Goal: Information Seeking & Learning: Learn about a topic

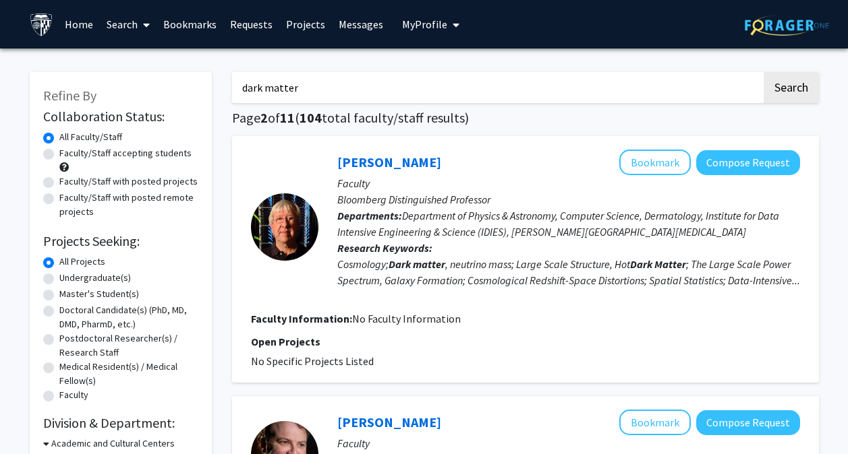
scroll to position [388, 0]
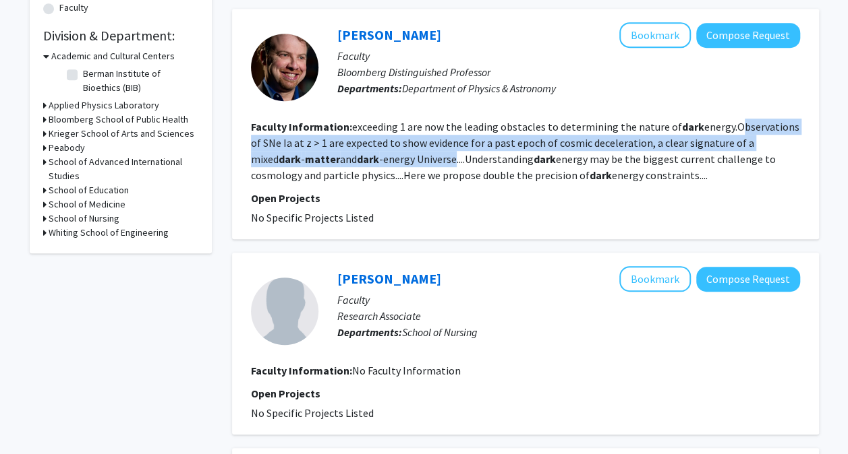
click at [401, 143] on fg-read-more "exceeding 1 are now the leading obstacles to determining the nature of dark ene…" at bounding box center [525, 151] width 548 height 62
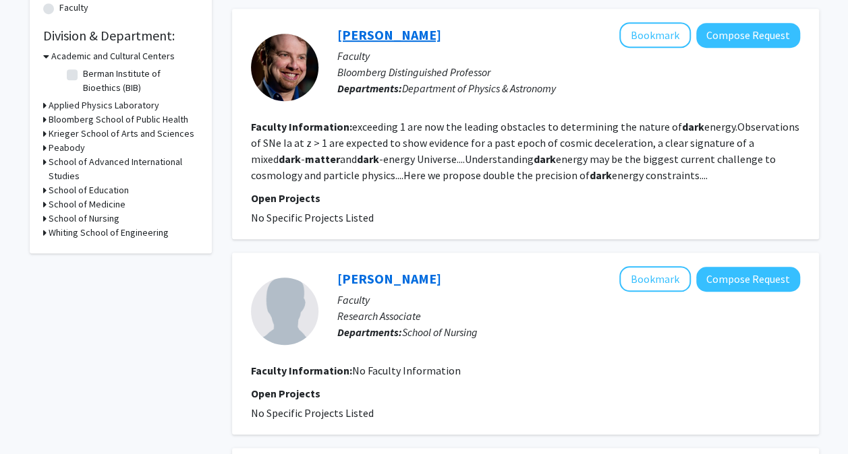
click at [369, 38] on link "Adam Riess" at bounding box center [389, 34] width 104 height 17
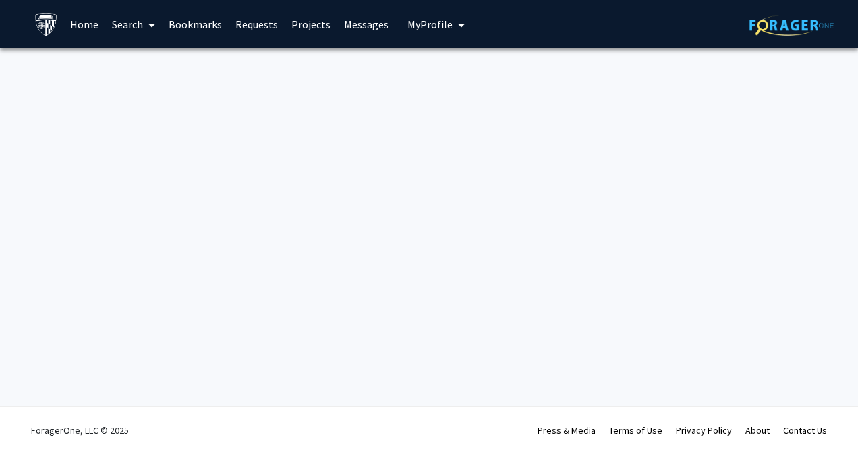
click at [183, 14] on link "Bookmarks" at bounding box center [195, 24] width 67 height 47
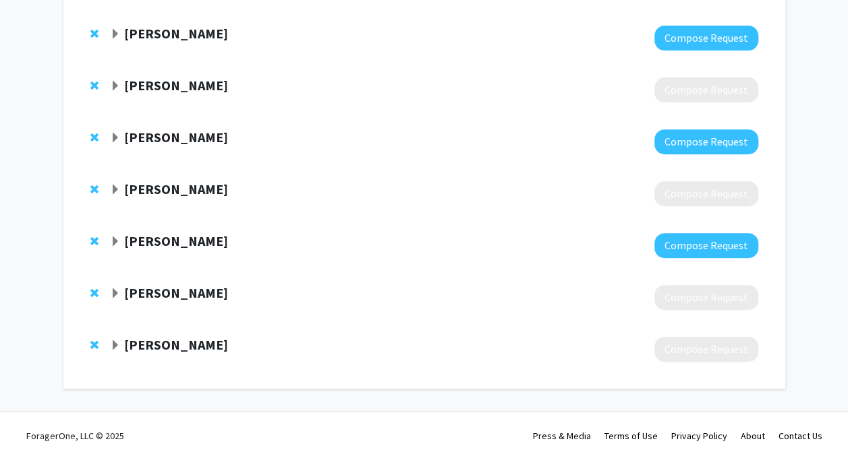
scroll to position [194, 0]
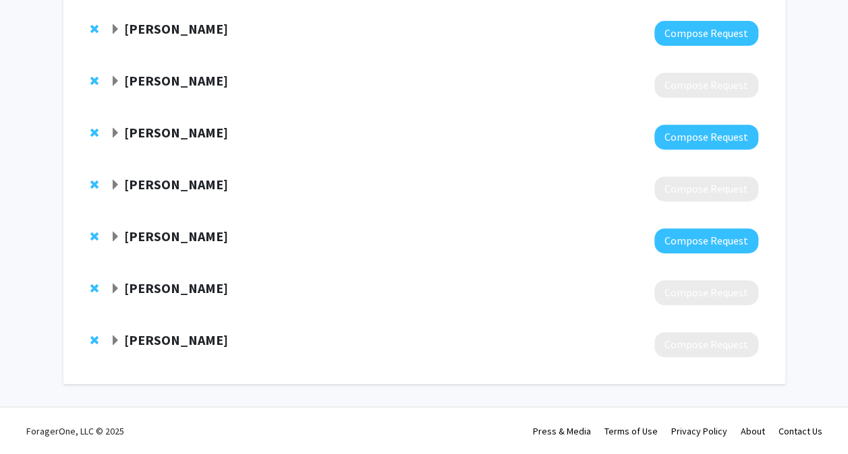
click at [115, 130] on span "Expand Pablo Iglesias Bookmark" at bounding box center [115, 133] width 11 height 11
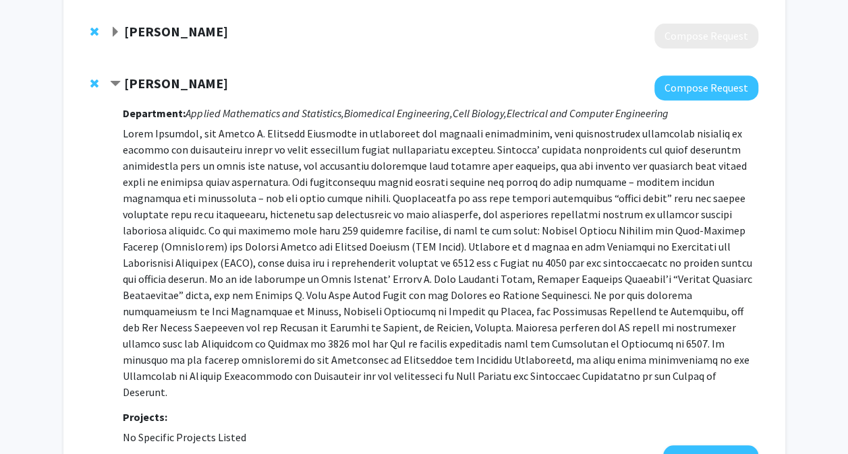
scroll to position [245, 0]
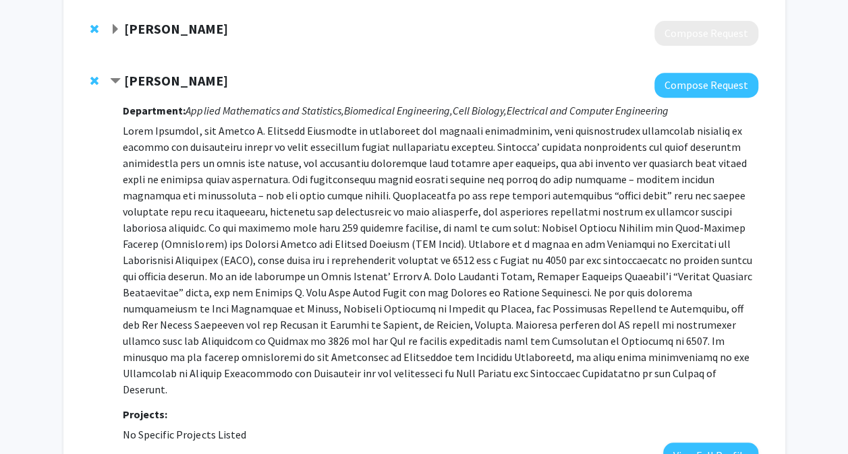
click at [111, 76] on span "Contract Pablo Iglesias Bookmark" at bounding box center [115, 81] width 11 height 11
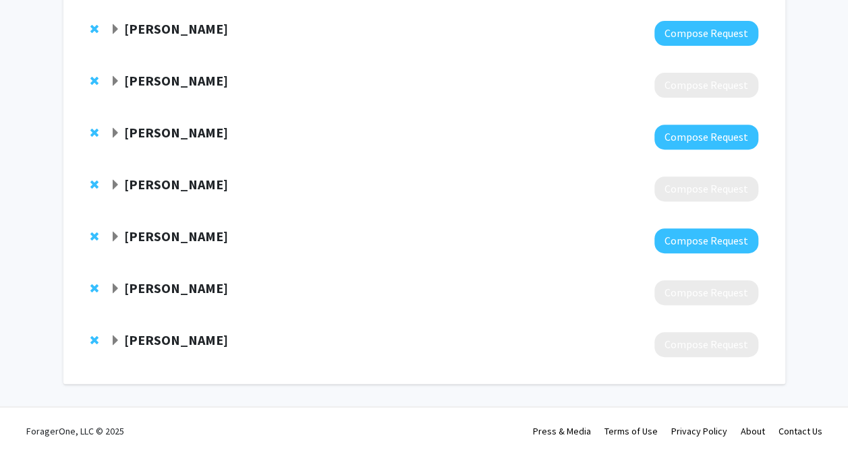
click at [92, 129] on span "Remove Pablo Iglesias from bookmarks" at bounding box center [94, 132] width 8 height 11
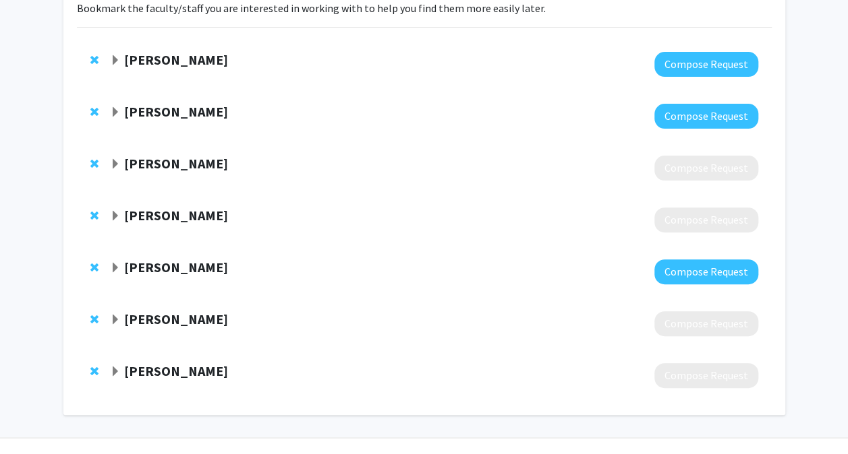
scroll to position [120, 0]
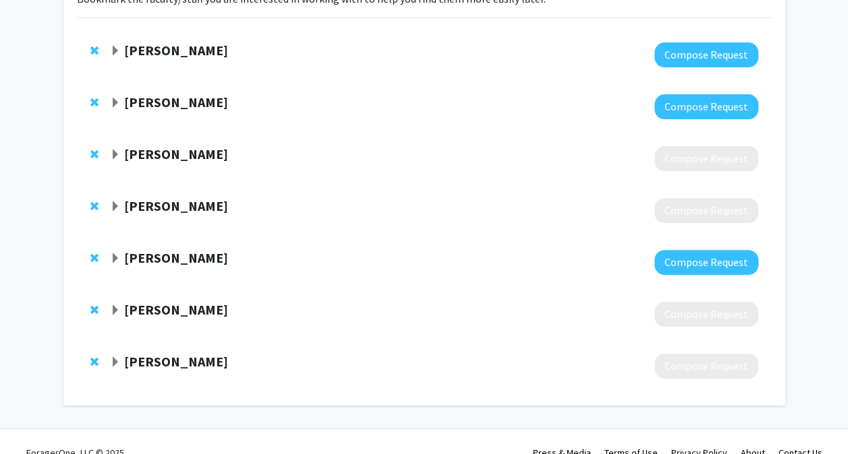
click at [120, 256] on span "Expand David Kaplan Bookmark" at bounding box center [115, 259] width 11 height 11
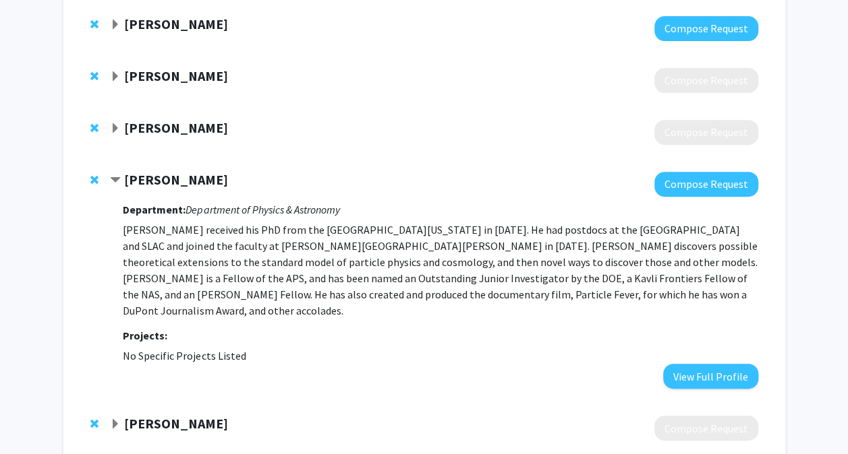
scroll to position [198, 0]
click at [154, 178] on strong "David Kaplan" at bounding box center [176, 180] width 104 height 17
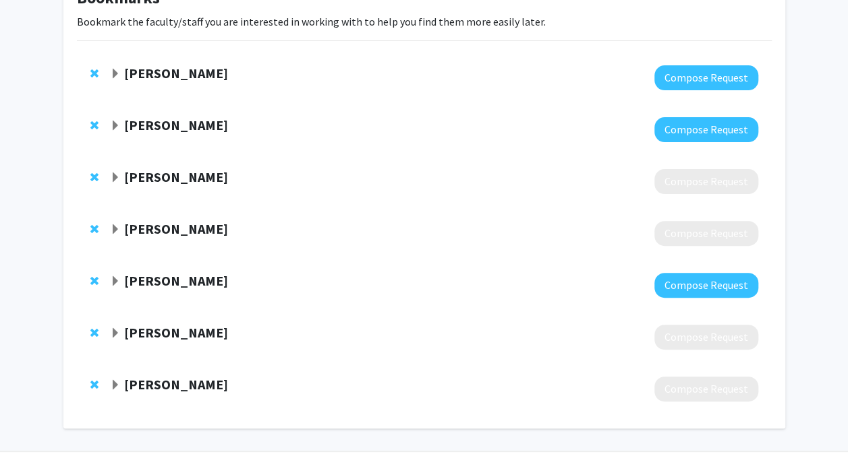
scroll to position [92, 0]
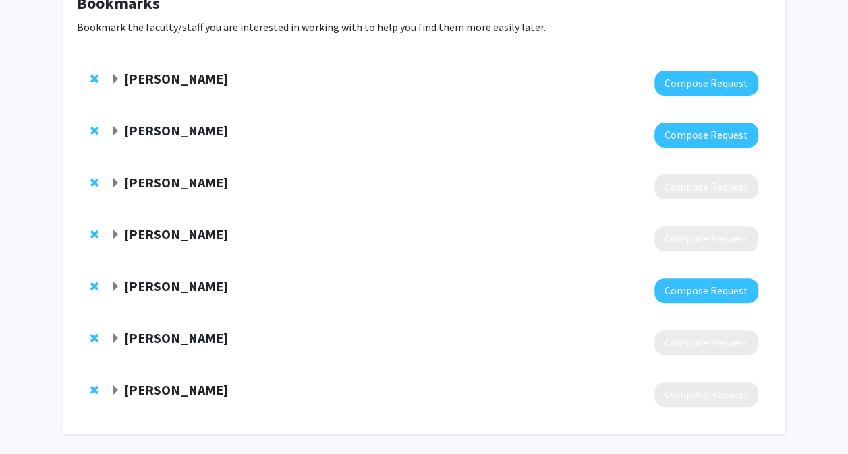
click at [112, 128] on span "Expand Luciana Bianchi Bookmark" at bounding box center [115, 131] width 11 height 11
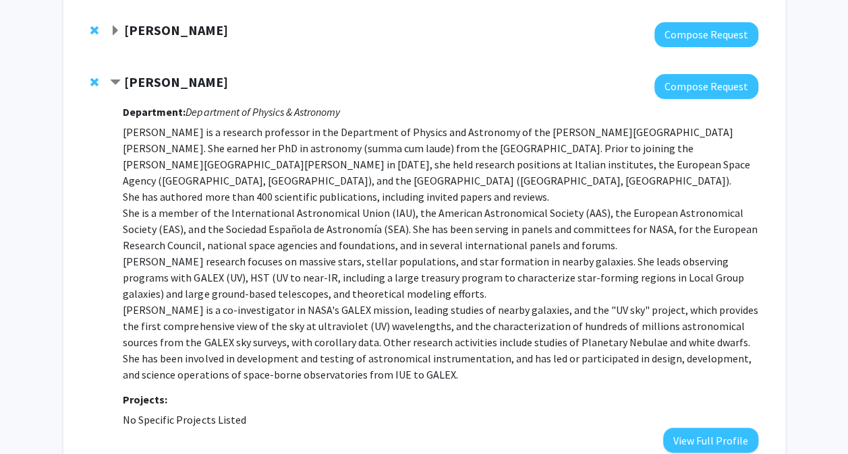
scroll to position [152, 0]
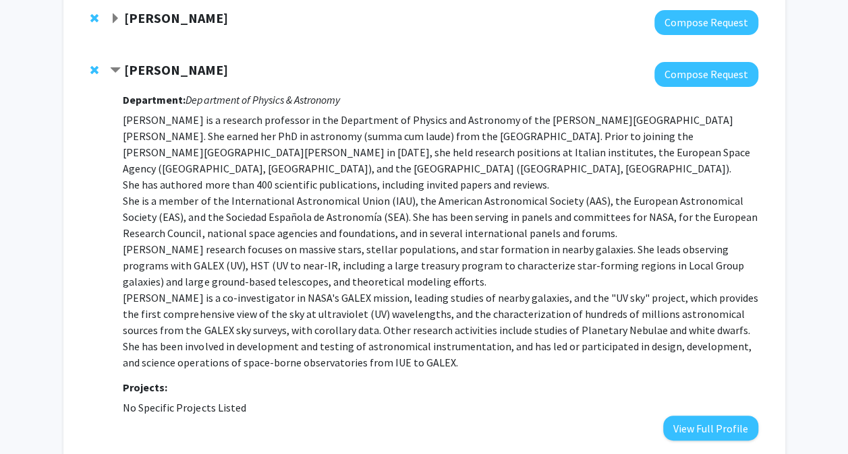
click at [115, 62] on div "[PERSON_NAME]" at bounding box center [255, 70] width 291 height 17
click at [115, 67] on span "Contract Luciana Bianchi Bookmark" at bounding box center [115, 70] width 11 height 11
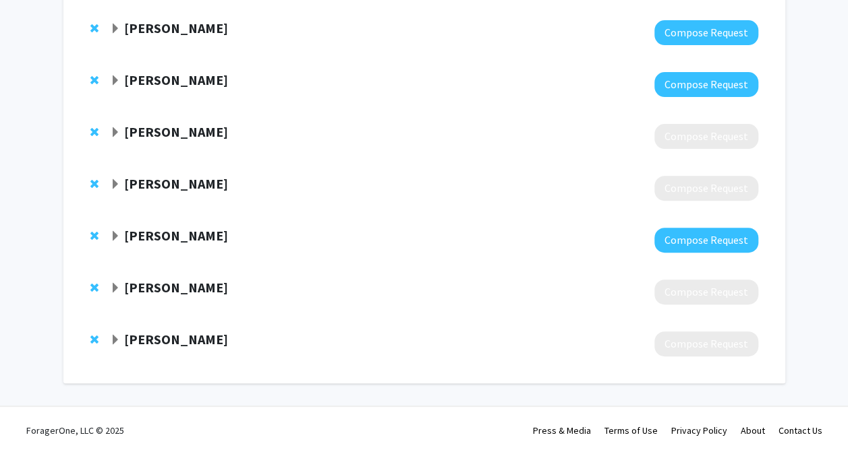
scroll to position [142, 0]
click at [117, 28] on span "Expand Kevin Lewis Bookmark" at bounding box center [115, 29] width 11 height 11
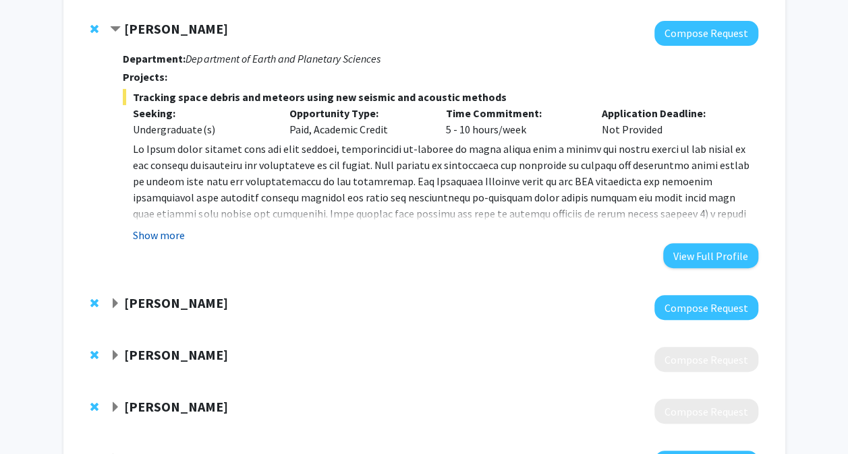
click at [168, 236] on button "Show more" at bounding box center [159, 235] width 52 height 16
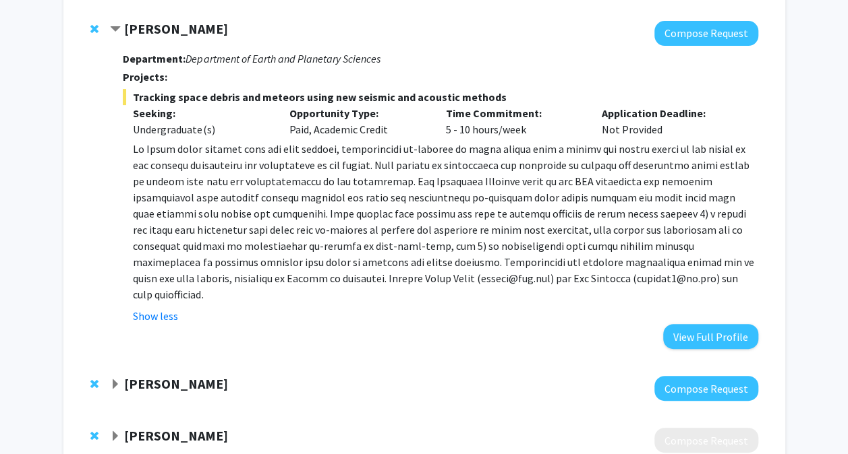
click at [96, 28] on span "Remove Kevin Lewis from bookmarks" at bounding box center [94, 29] width 8 height 11
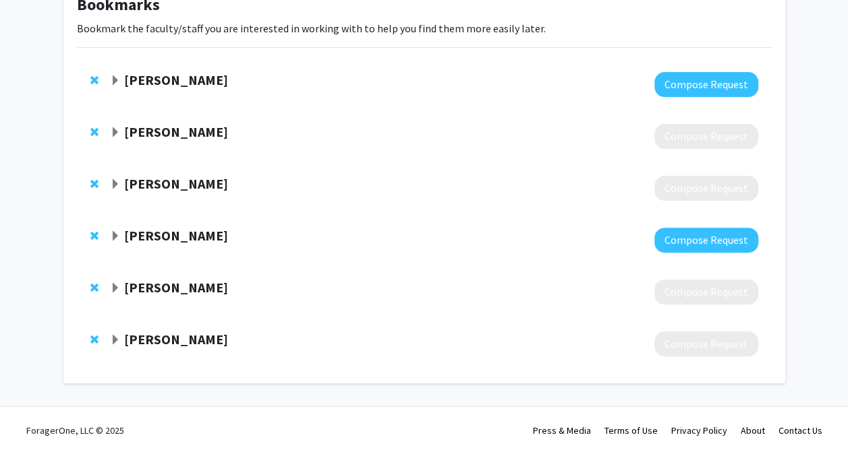
scroll to position [90, 0]
click at [175, 341] on strong "David Neufeld" at bounding box center [176, 340] width 104 height 17
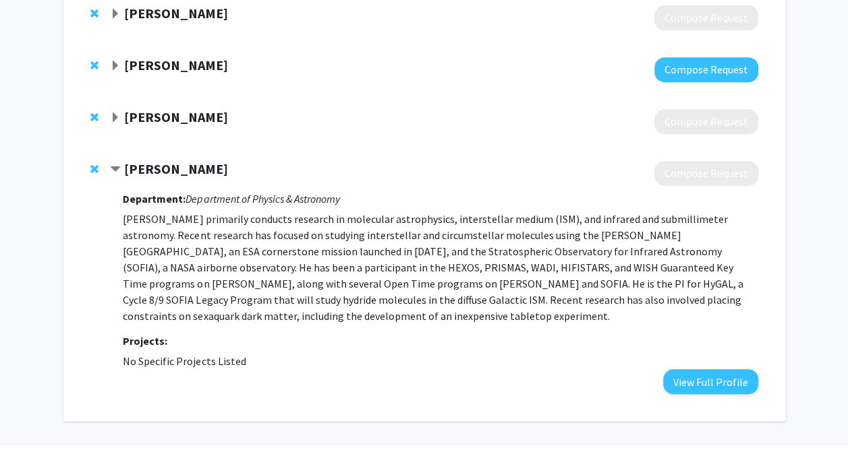
scroll to position [263, 0]
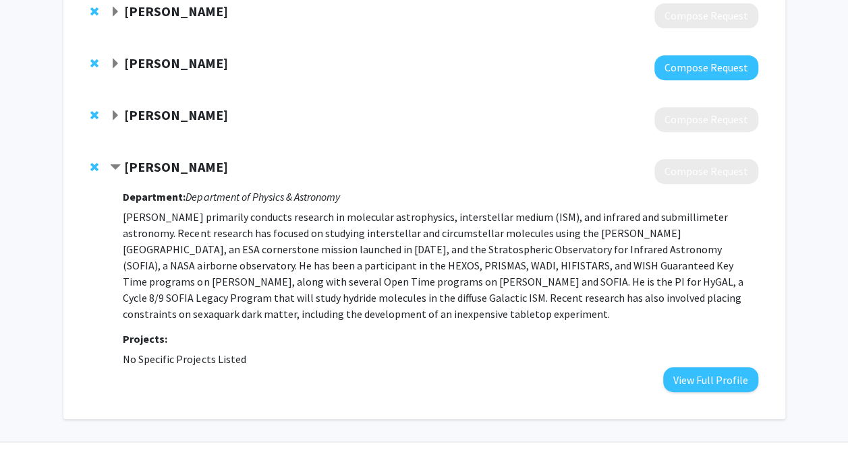
click at [175, 163] on strong "David Neufeld" at bounding box center [176, 166] width 104 height 17
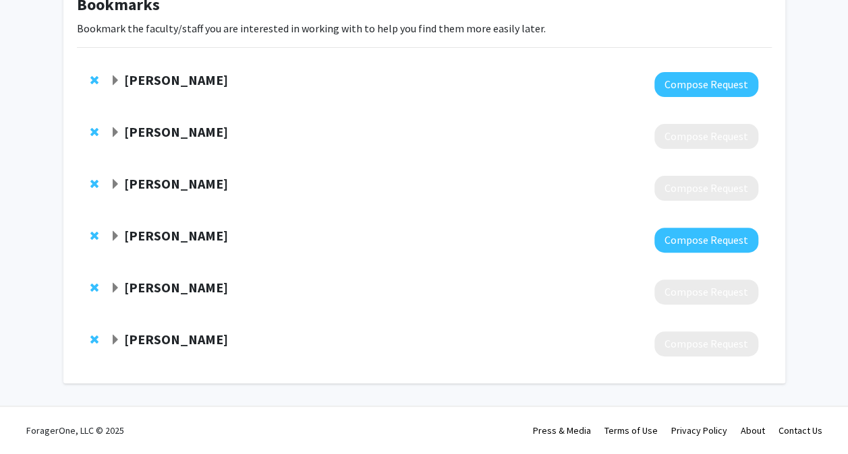
scroll to position [90, 0]
click at [147, 338] on strong "David Neufeld" at bounding box center [176, 340] width 104 height 17
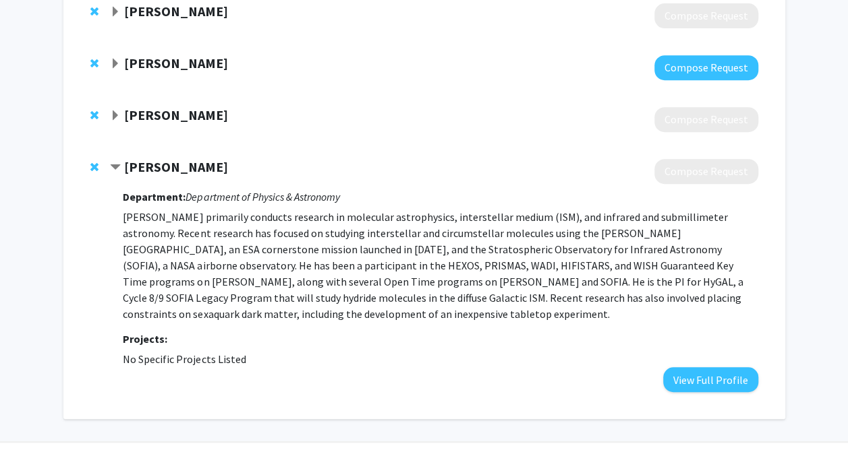
click at [166, 167] on strong "David Neufeld" at bounding box center [176, 166] width 104 height 17
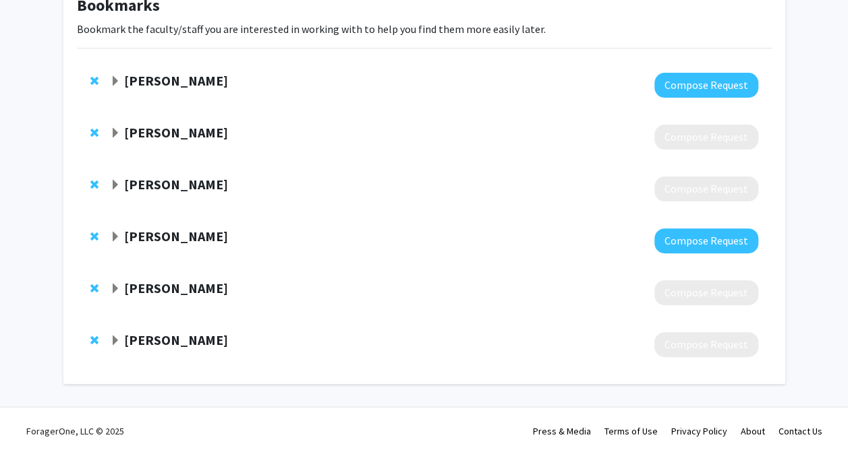
scroll to position [0, 0]
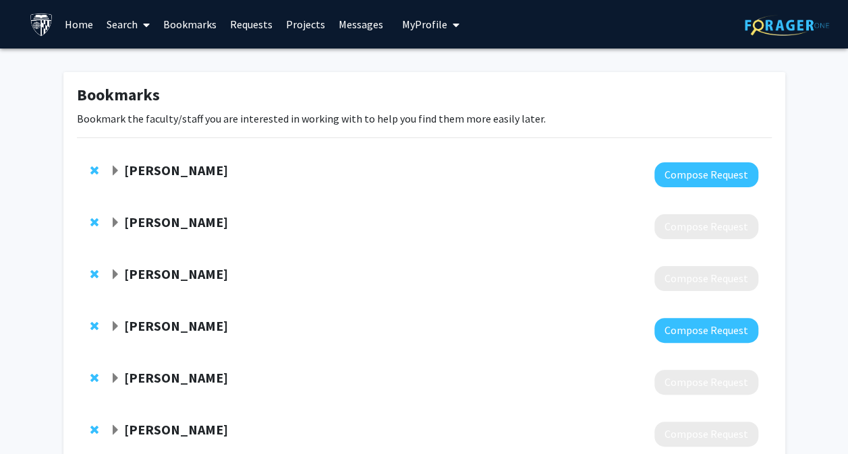
click at [355, 24] on link "Messages" at bounding box center [361, 24] width 58 height 47
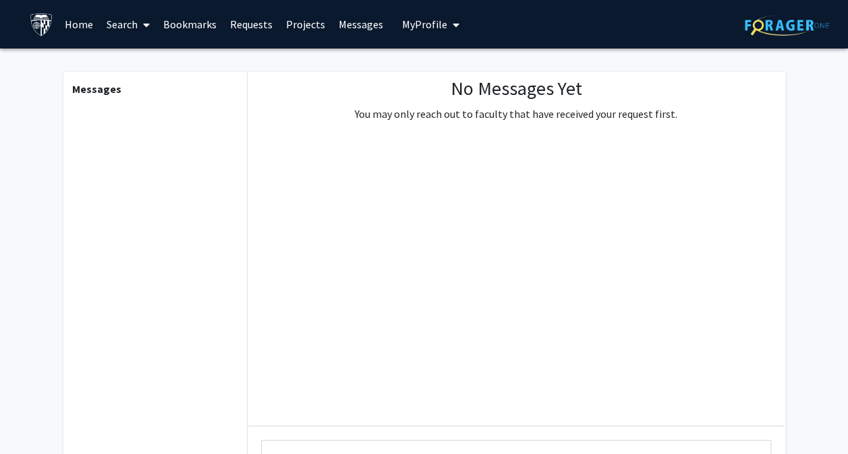
click at [255, 25] on link "Requests" at bounding box center [251, 24] width 56 height 47
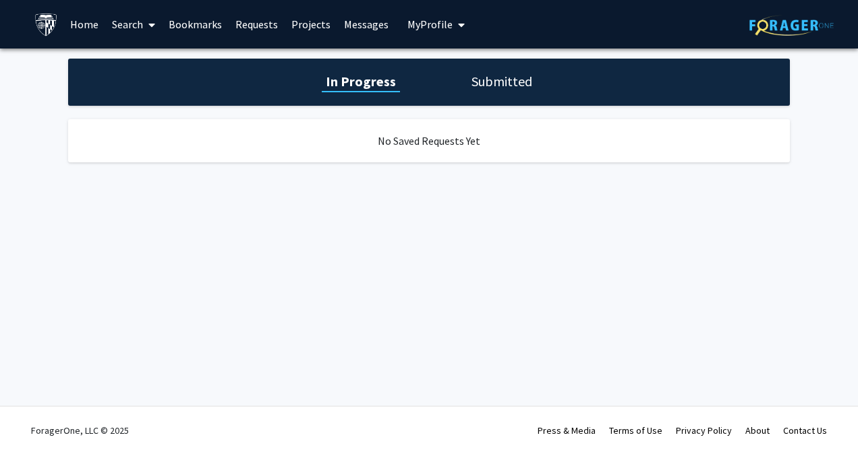
click at [516, 84] on h1 "Submitted" at bounding box center [501, 81] width 69 height 19
click at [372, 86] on h1 "In Progress" at bounding box center [359, 81] width 72 height 19
click at [415, 27] on span "My Profile" at bounding box center [429, 24] width 45 height 13
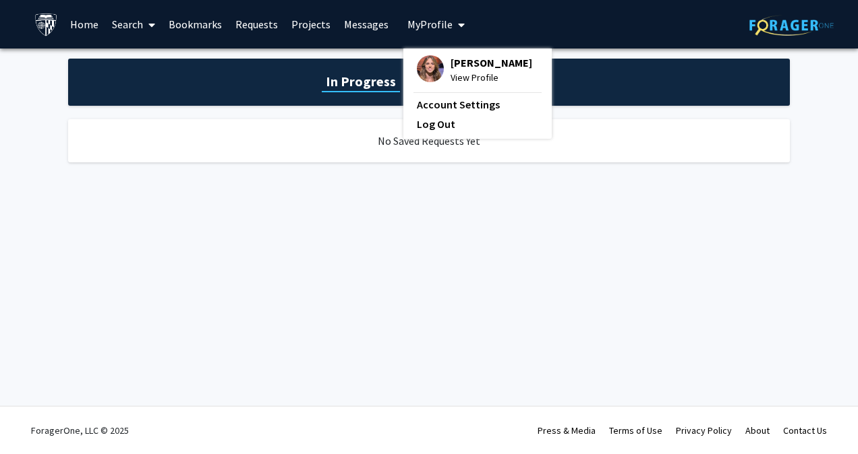
click at [123, 18] on link "Search" at bounding box center [133, 24] width 57 height 47
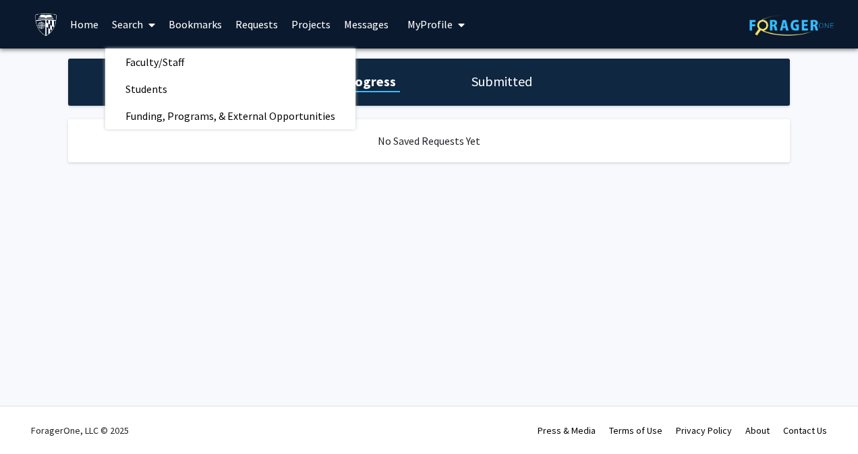
click at [200, 28] on link "Bookmarks" at bounding box center [195, 24] width 67 height 47
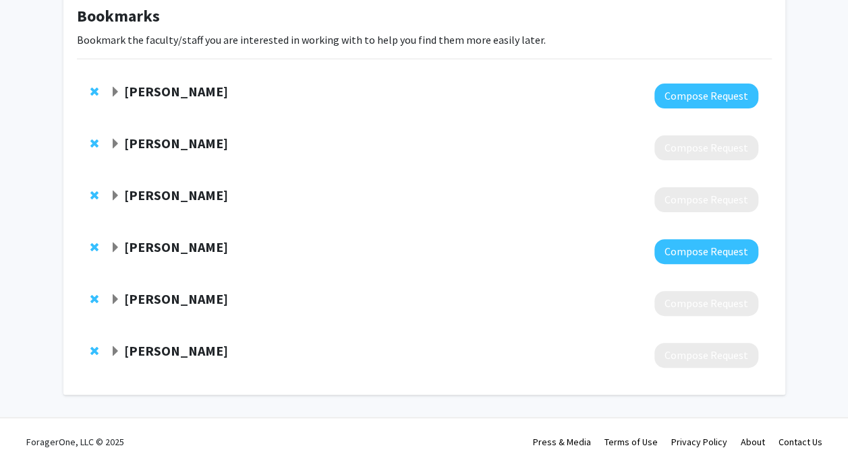
scroll to position [90, 0]
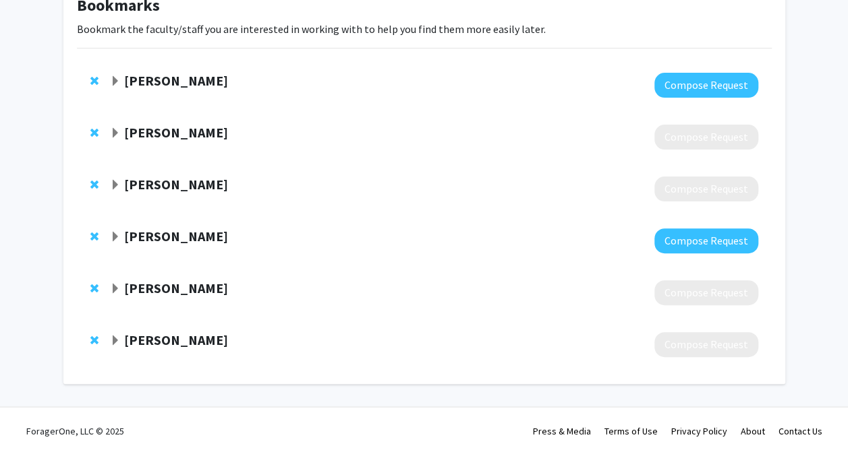
click at [256, 147] on div at bounding box center [433, 137] width 647 height 25
click at [153, 134] on strong "Gregory Eyink" at bounding box center [176, 132] width 104 height 17
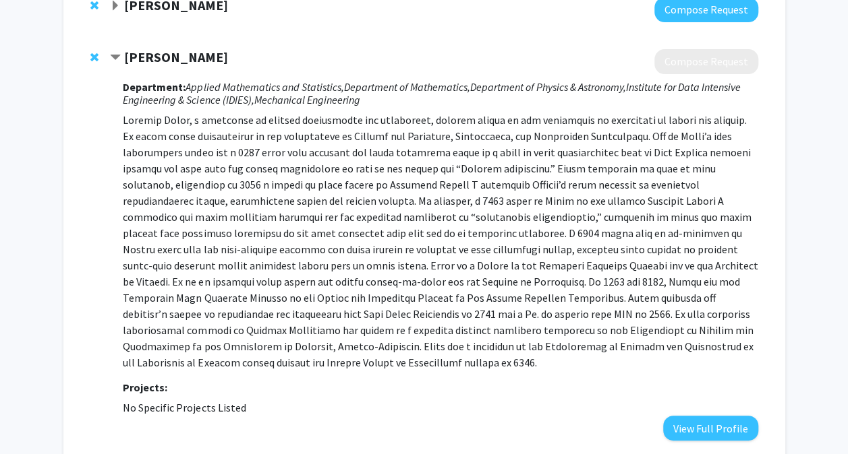
scroll to position [169, 0]
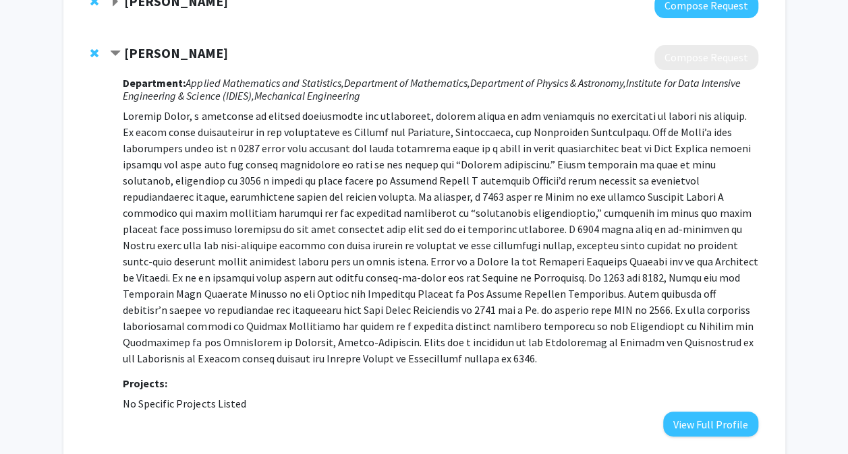
click at [187, 55] on strong "Gregory Eyink" at bounding box center [176, 53] width 104 height 17
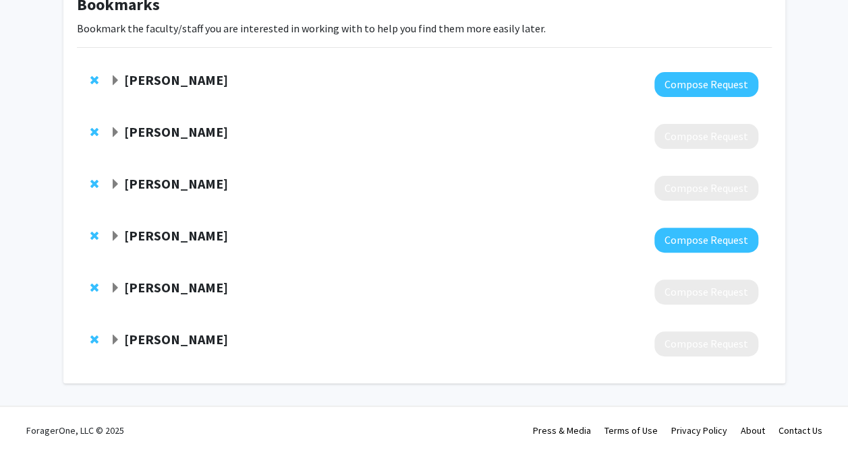
scroll to position [90, 0]
click at [158, 287] on strong "Chris Overstreet" at bounding box center [176, 288] width 104 height 17
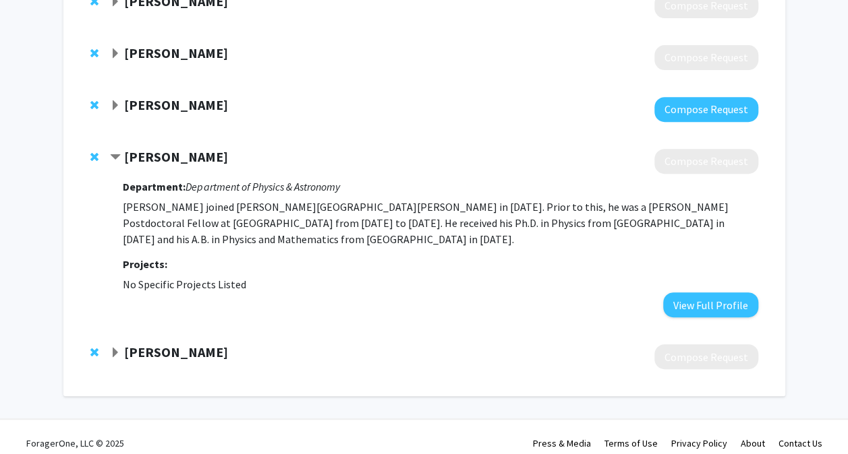
scroll to position [222, 0]
click at [173, 154] on strong "Chris Overstreet" at bounding box center [176, 156] width 104 height 17
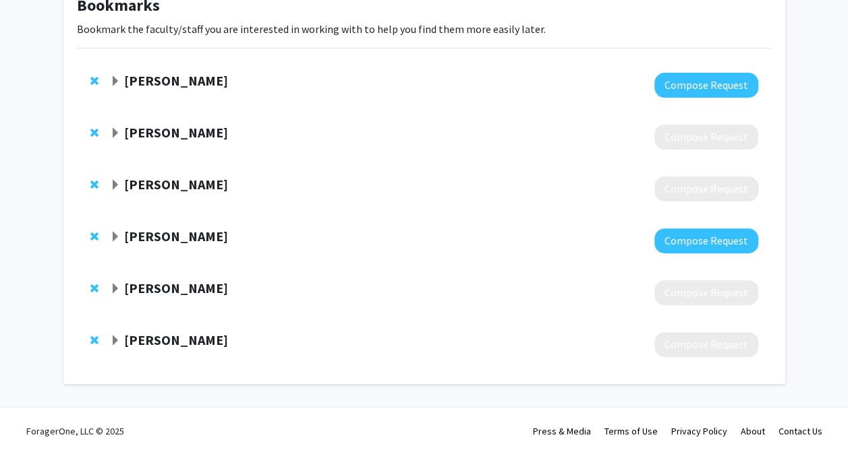
click at [162, 339] on strong "David Neufeld" at bounding box center [176, 340] width 104 height 17
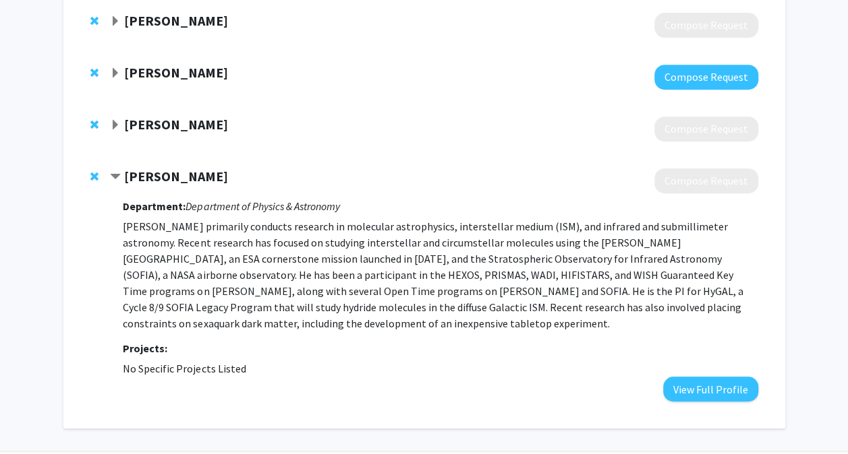
scroll to position [258, 0]
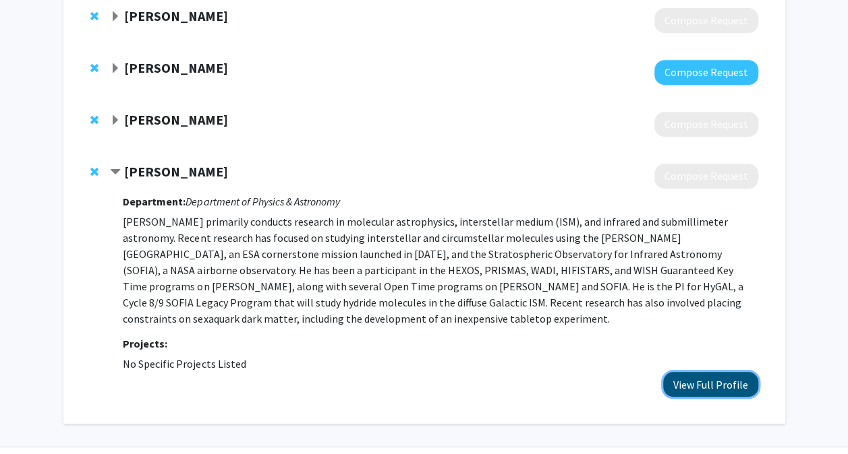
click at [699, 386] on button "View Full Profile" at bounding box center [710, 384] width 95 height 25
click at [142, 119] on strong "Chris Overstreet" at bounding box center [176, 119] width 104 height 17
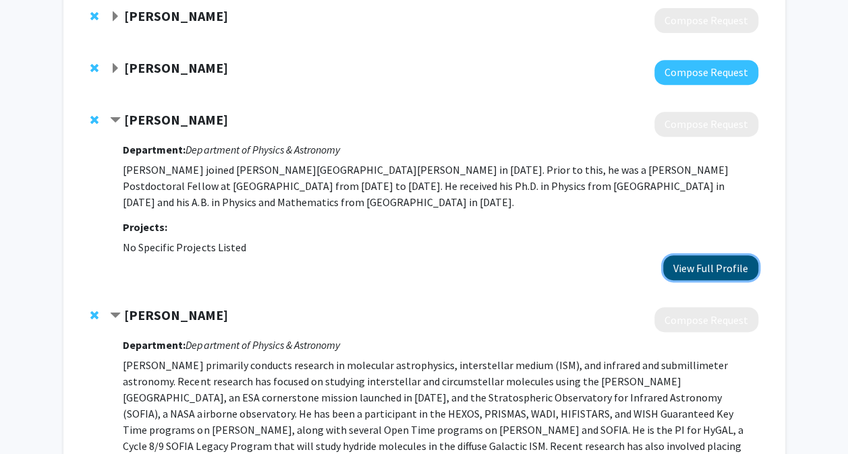
click at [692, 272] on button "View Full Profile" at bounding box center [710, 268] width 95 height 25
click at [116, 122] on span "Contract Chris Overstreet Bookmark" at bounding box center [115, 120] width 11 height 11
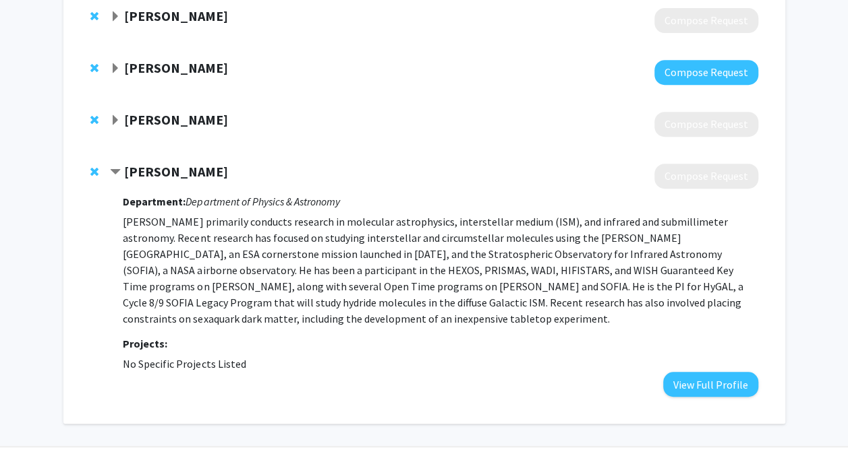
click at [116, 174] on span "Contract David Neufeld Bookmark" at bounding box center [115, 172] width 11 height 11
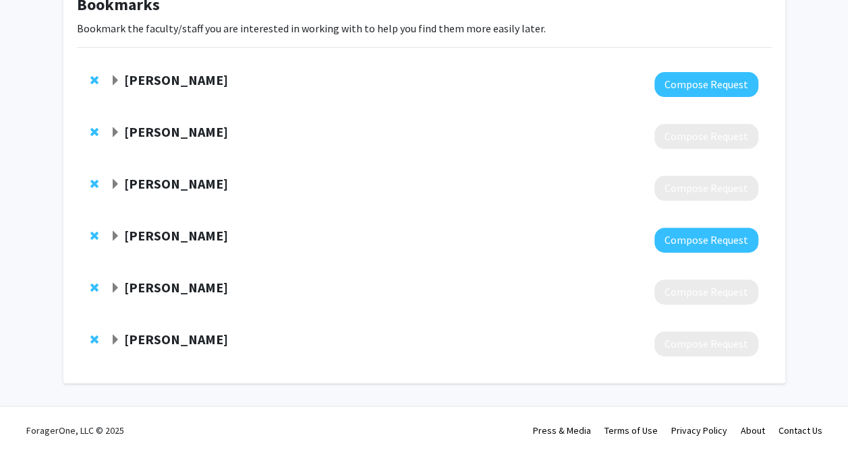
scroll to position [90, 0]
click at [115, 132] on span "Expand Gregory Eyink Bookmark" at bounding box center [115, 133] width 11 height 11
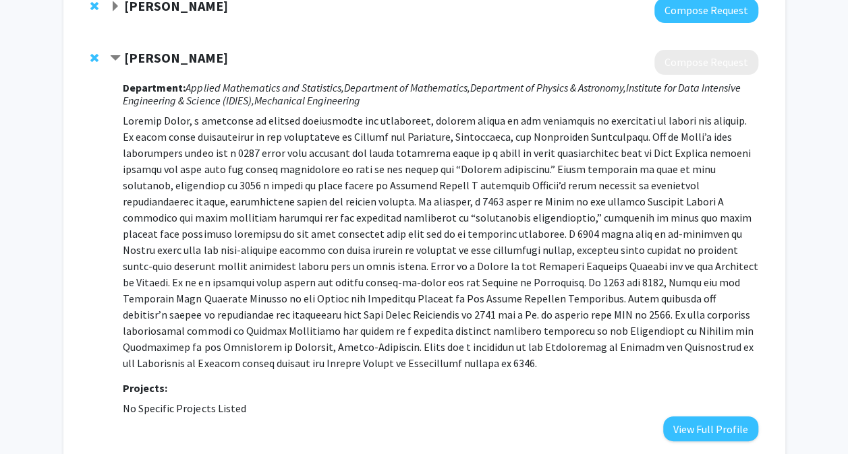
scroll to position [170, 0]
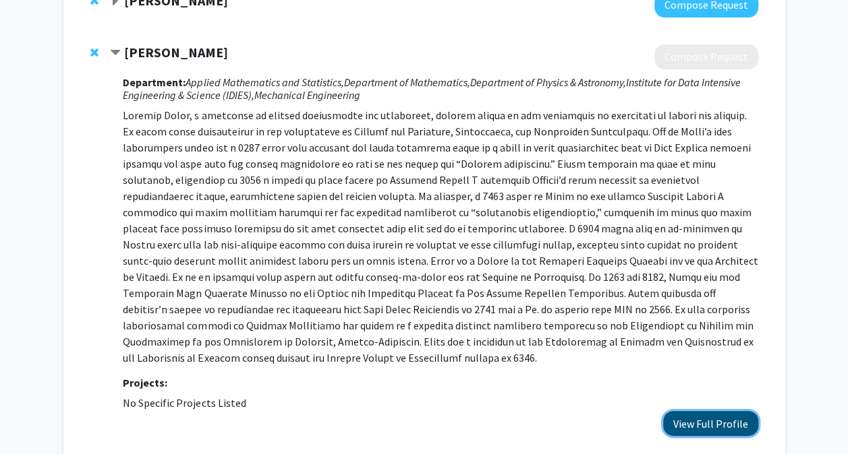
click at [692, 417] on button "View Full Profile" at bounding box center [710, 423] width 95 height 25
click at [113, 56] on span "Contract Gregory Eyink Bookmark" at bounding box center [115, 53] width 11 height 11
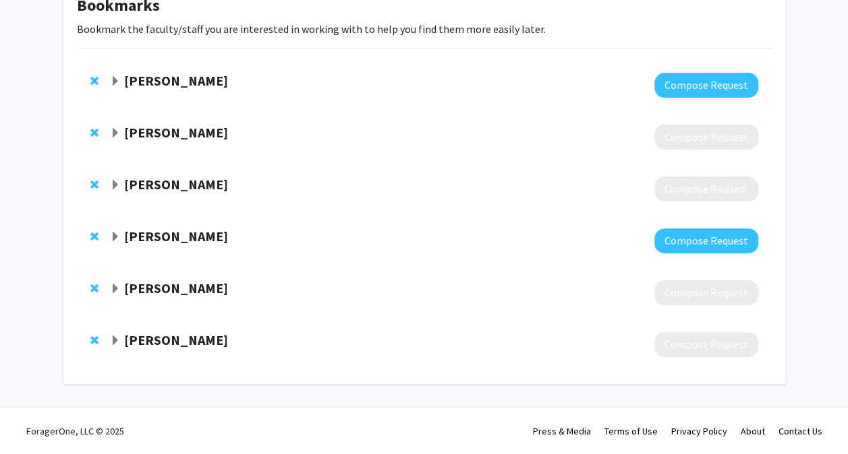
click at [152, 80] on strong "[PERSON_NAME]" at bounding box center [176, 80] width 104 height 17
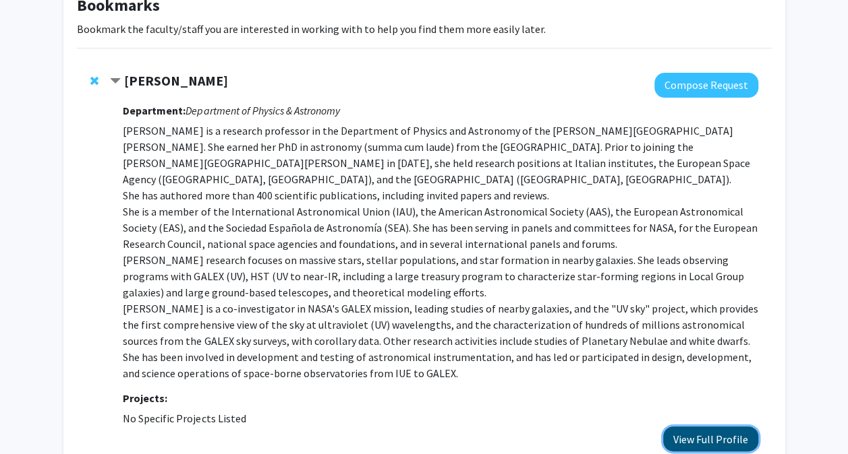
click at [724, 427] on button "View Full Profile" at bounding box center [710, 439] width 95 height 25
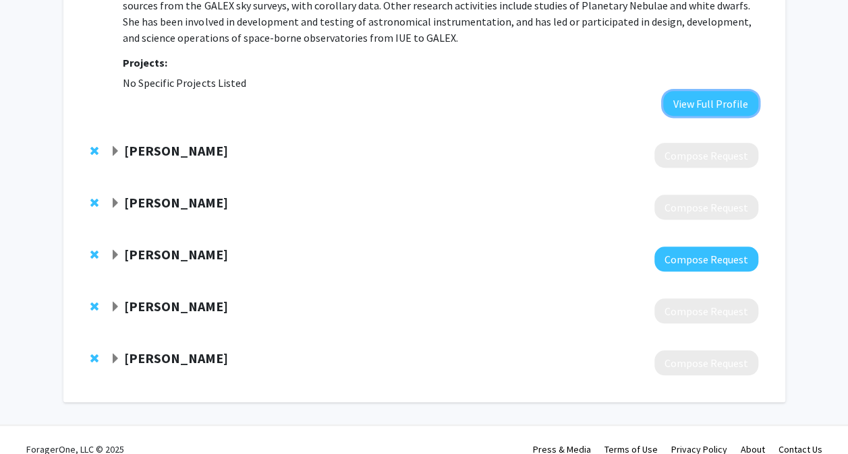
scroll to position [427, 0]
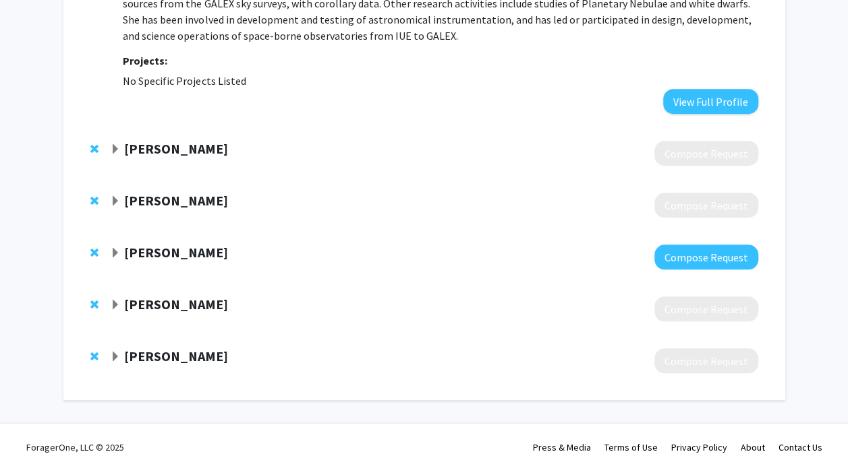
click at [112, 248] on span "Expand David Kaplan Bookmark" at bounding box center [115, 253] width 11 height 11
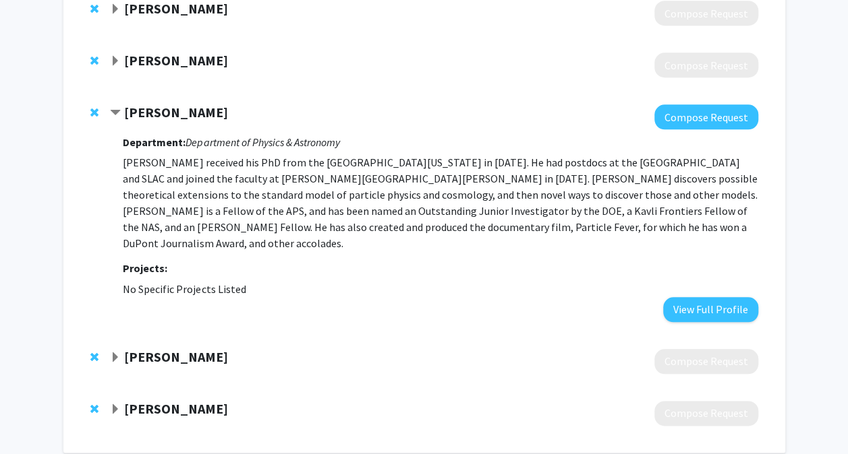
scroll to position [568, 0]
click at [156, 104] on strong "David Kaplan" at bounding box center [176, 112] width 104 height 17
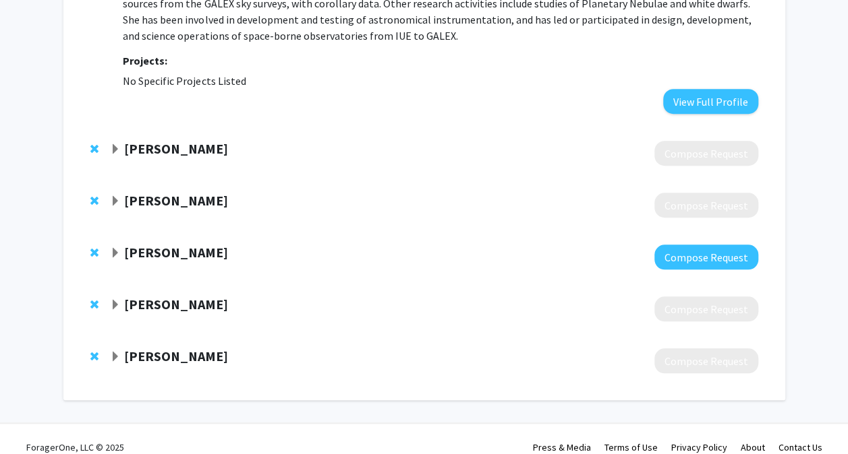
click at [169, 244] on strong "David Kaplan" at bounding box center [176, 252] width 104 height 17
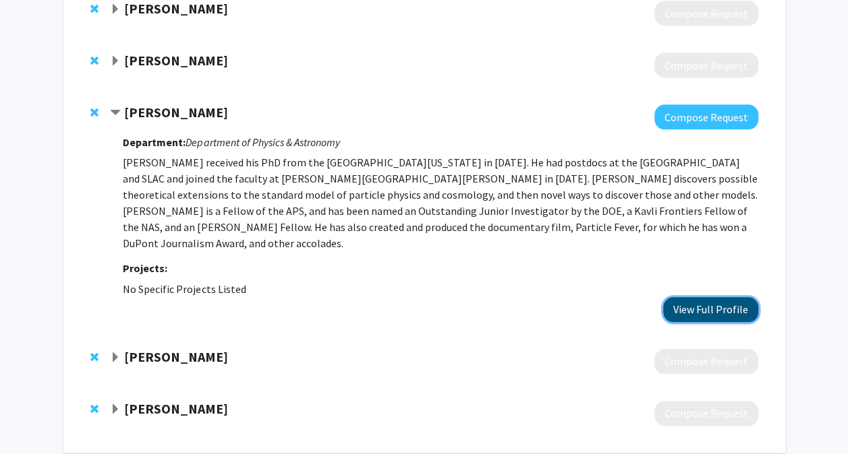
click at [694, 297] on button "View Full Profile" at bounding box center [710, 309] width 95 height 25
click at [114, 108] on span "Contract David Kaplan Bookmark" at bounding box center [115, 113] width 11 height 11
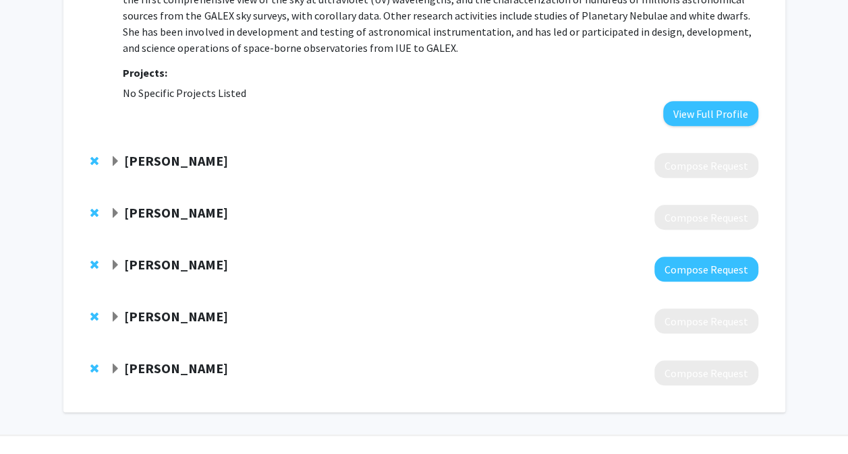
scroll to position [415, 0]
click at [93, 312] on span "Remove Chris Overstreet from bookmarks" at bounding box center [94, 317] width 8 height 11
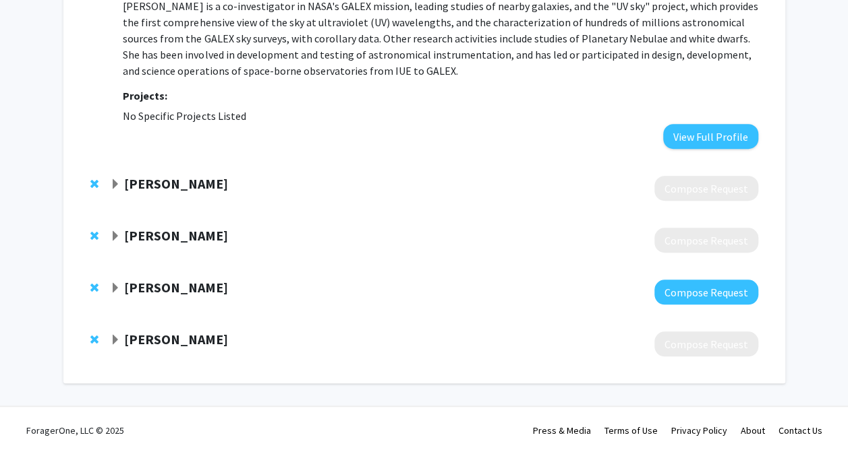
scroll to position [376, 0]
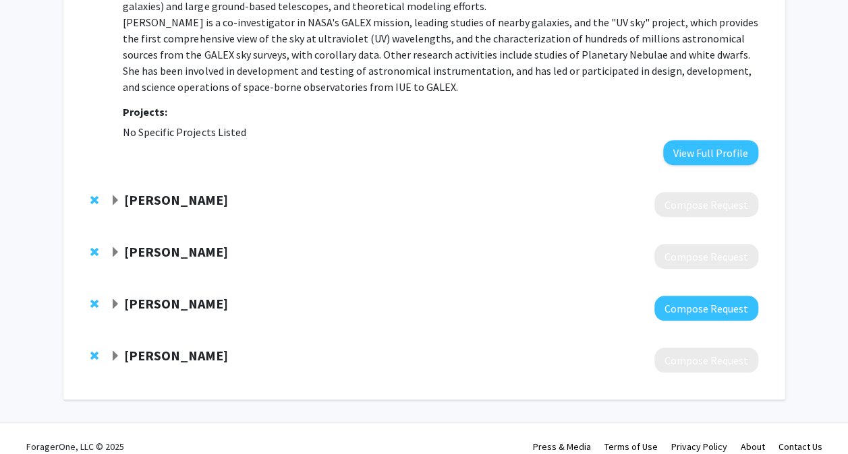
click at [96, 247] on span "Remove Danielle Speller from bookmarks" at bounding box center [94, 252] width 8 height 11
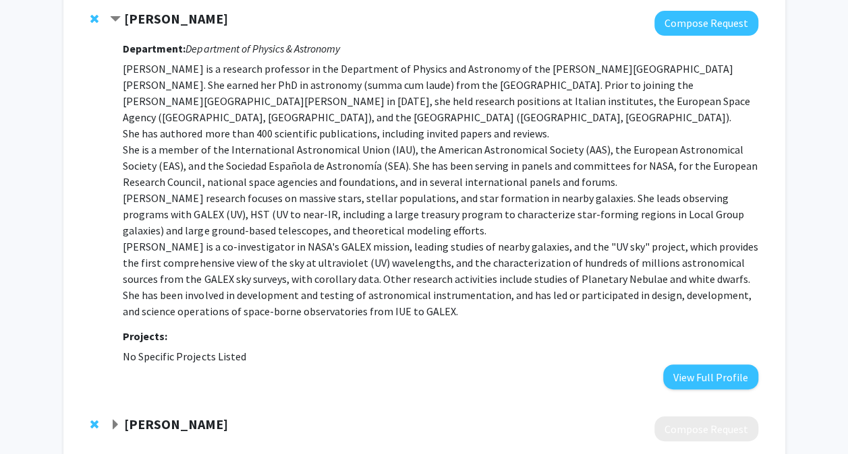
scroll to position [146, 0]
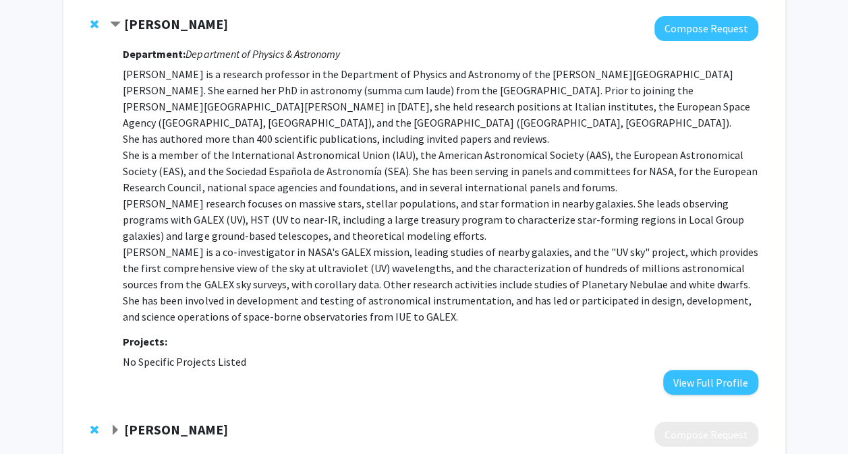
click at [97, 28] on span "Remove Luciana Bianchi from bookmarks" at bounding box center [94, 24] width 8 height 11
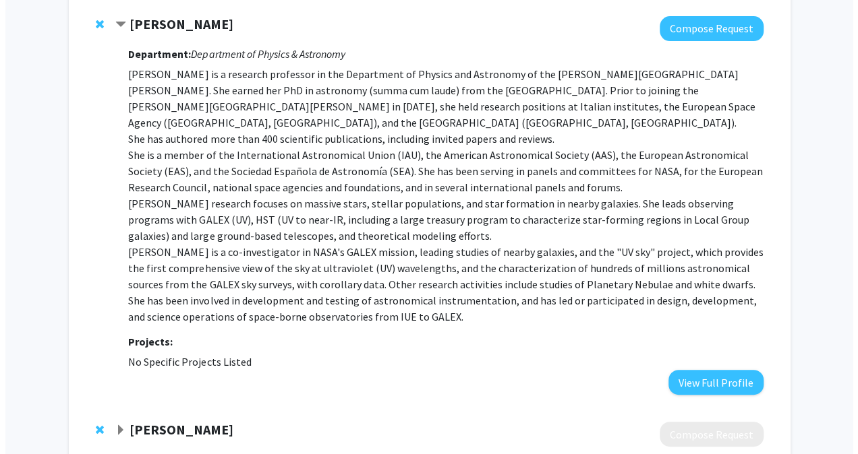
scroll to position [0, 0]
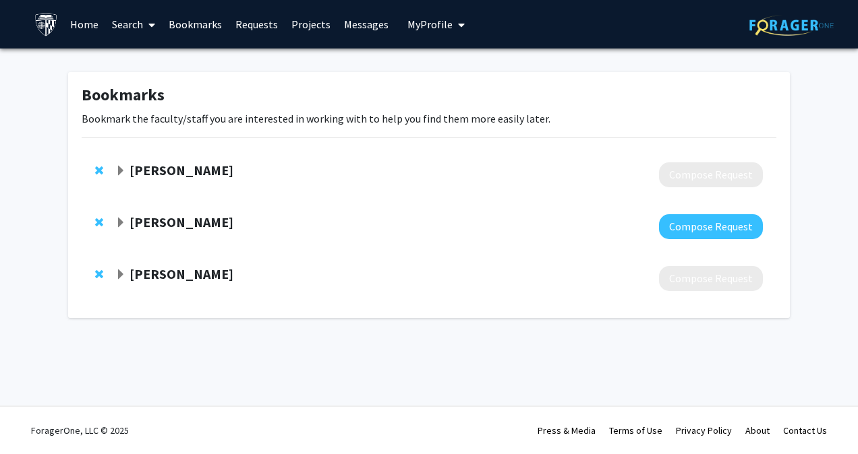
click at [57, 225] on div "Bookmarks Bookmark the faculty/staff you are interested in working with to help…" at bounding box center [429, 199] width 858 height 300
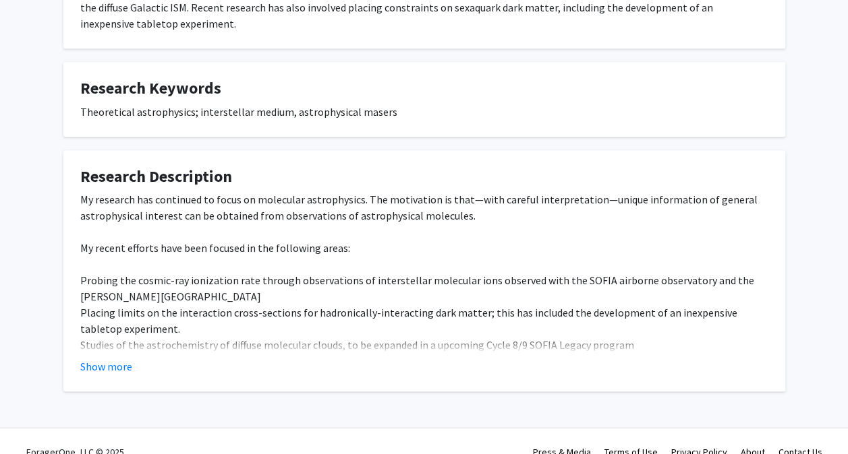
scroll to position [352, 0]
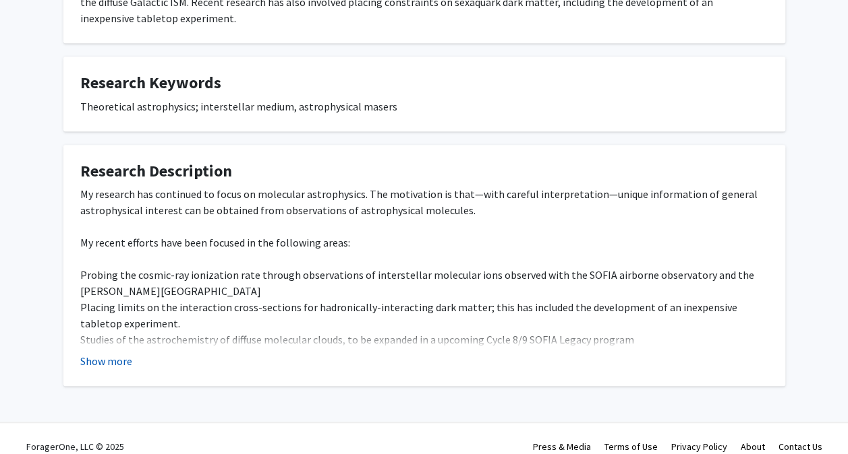
click at [108, 353] on button "Show more" at bounding box center [106, 361] width 52 height 16
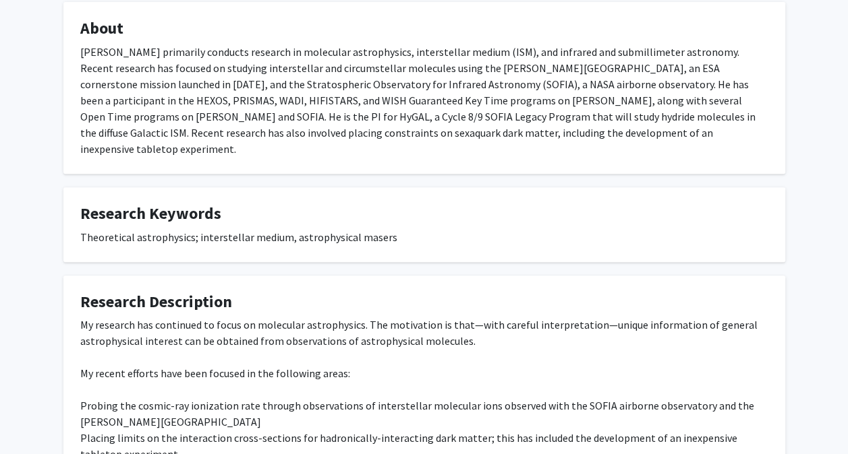
scroll to position [143, 0]
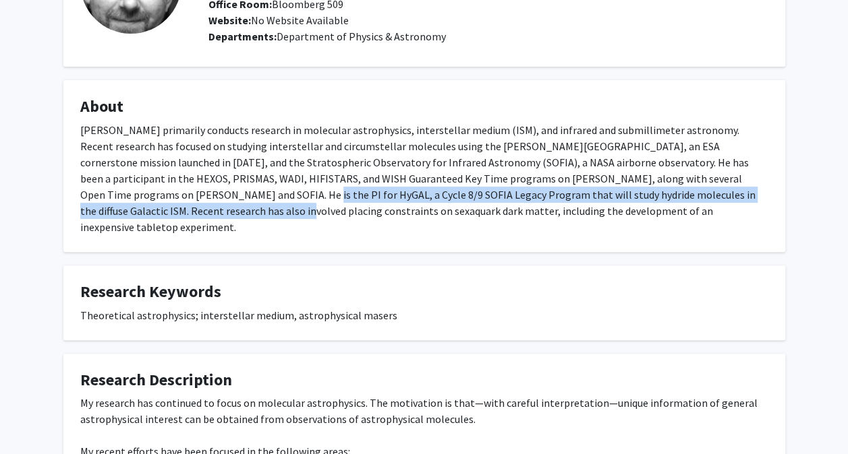
drag, startPoint x: 84, startPoint y: 234, endPoint x: 92, endPoint y: 196, distance: 39.3
click at [92, 196] on fg-card "About David Neufeld primarily conducts research in molecular astrophysics, inte…" at bounding box center [423, 166] width 721 height 172
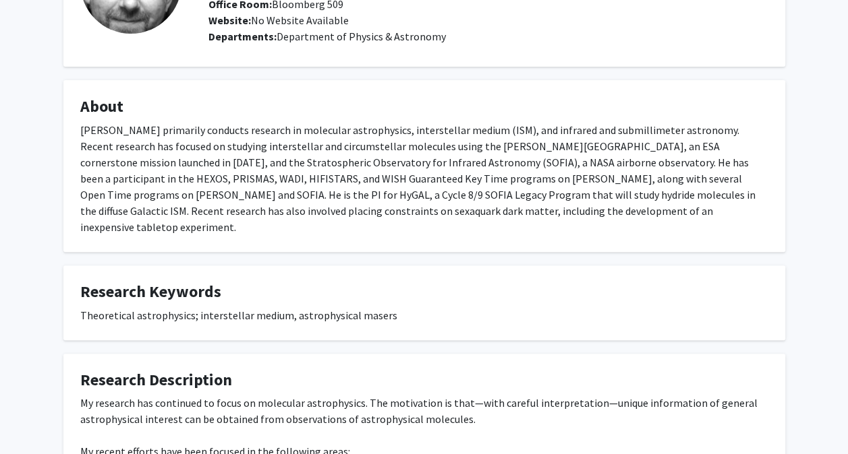
drag, startPoint x: 92, startPoint y: 196, endPoint x: 63, endPoint y: 162, distance: 44.5
click at [63, 162] on fg-card "About David Neufeld primarily conducts research in molecular astrophysics, inte…" at bounding box center [423, 166] width 721 height 172
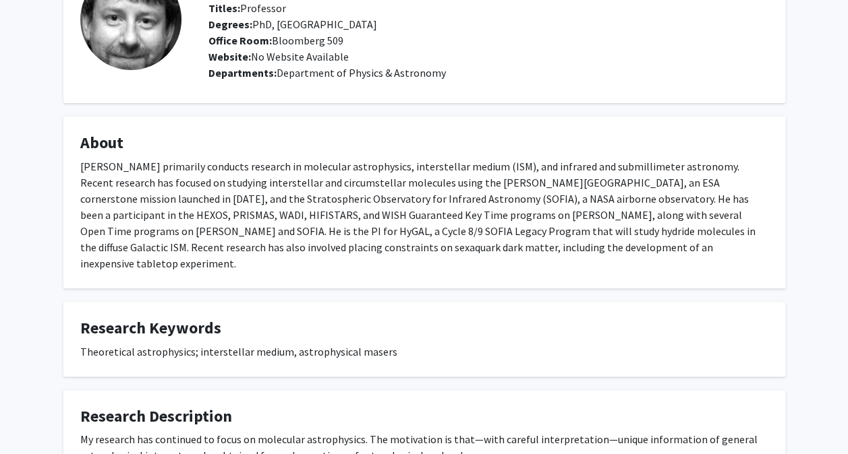
scroll to position [107, 0]
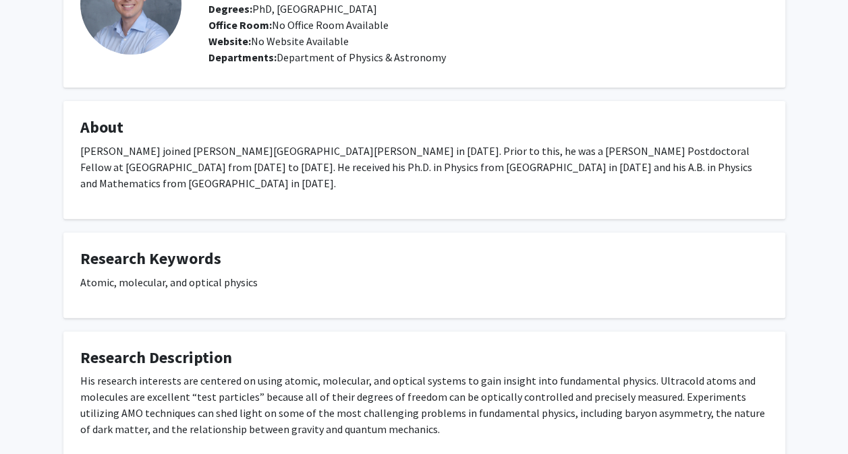
scroll to position [125, 0]
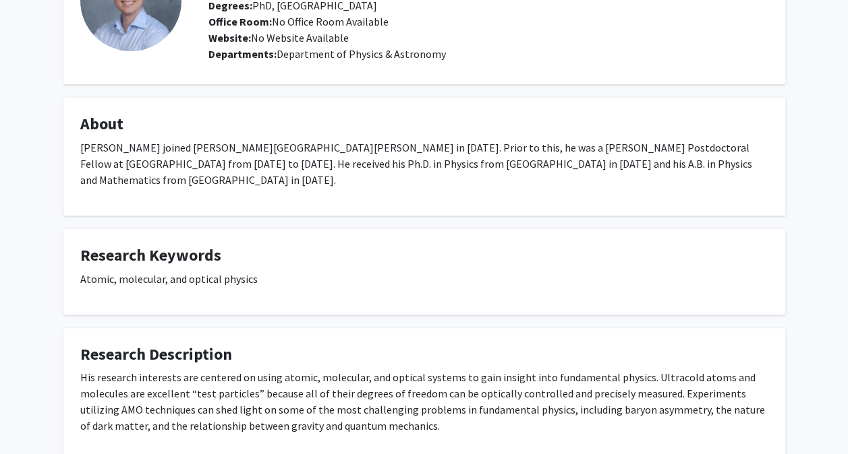
click at [33, 265] on div "Chris Overstreet Remove Bookmark Compose Request Titles: Assistant Professor De…" at bounding box center [424, 214] width 848 height 583
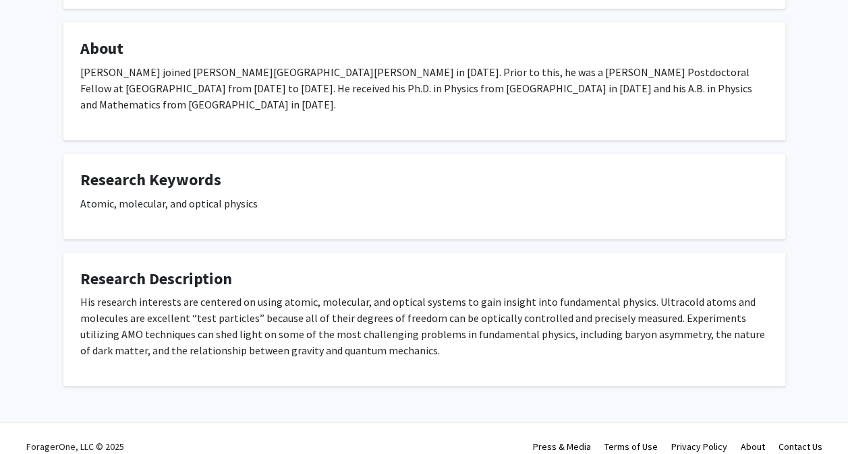
scroll to position [0, 0]
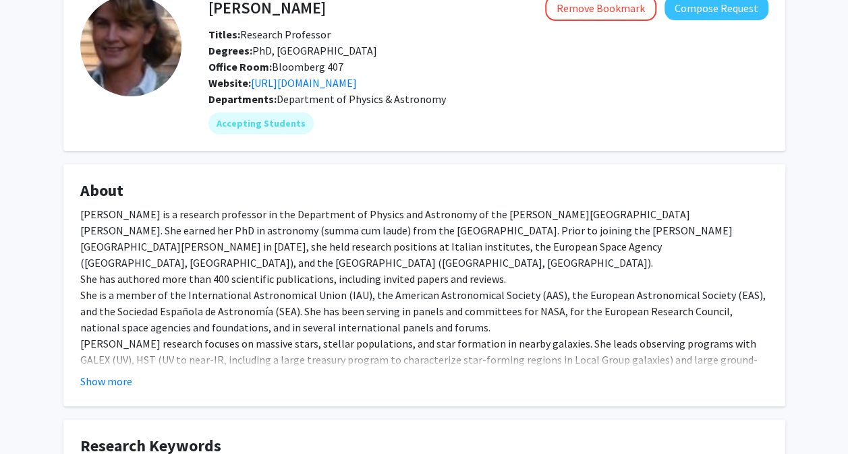
scroll to position [81, 0]
click at [313, 80] on link "[URL][DOMAIN_NAME]" at bounding box center [304, 82] width 106 height 13
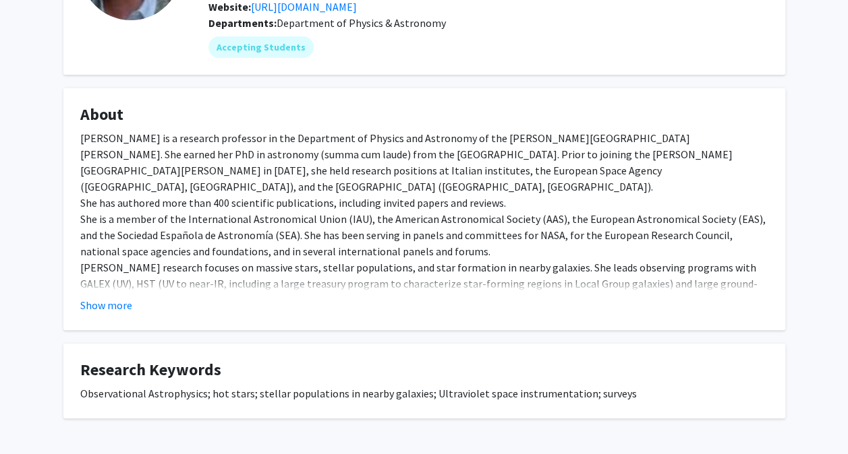
scroll to position [156, 0]
click at [97, 305] on button "Show more" at bounding box center [106, 306] width 52 height 16
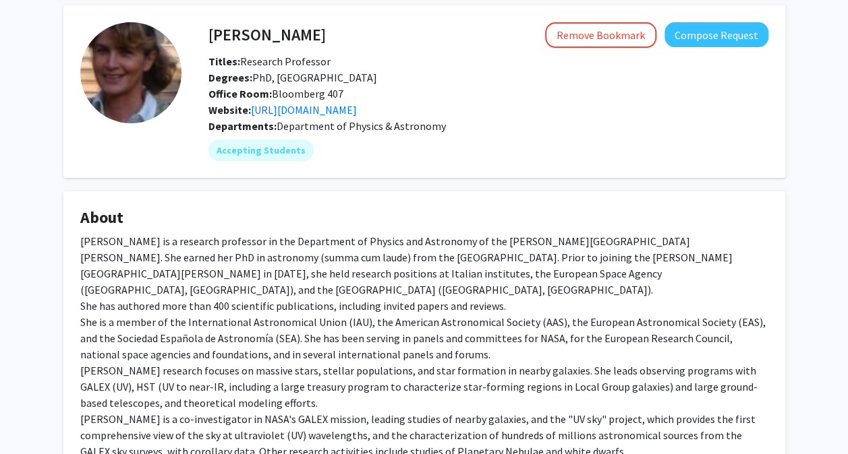
scroll to position [0, 0]
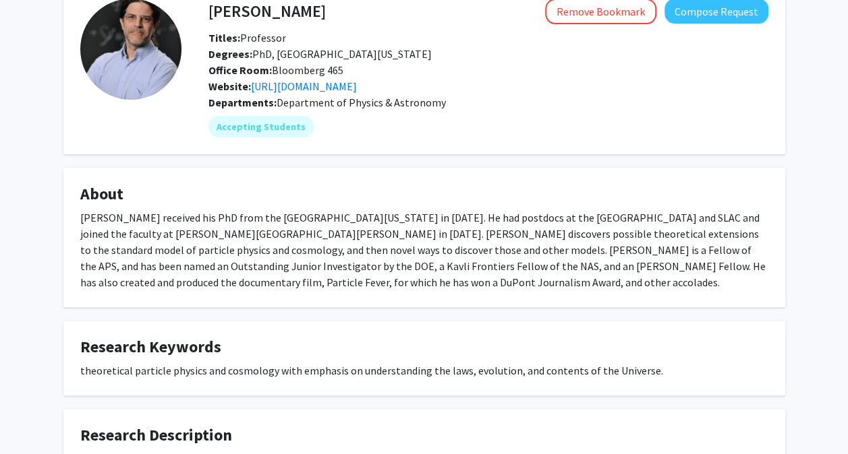
scroll to position [61, 0]
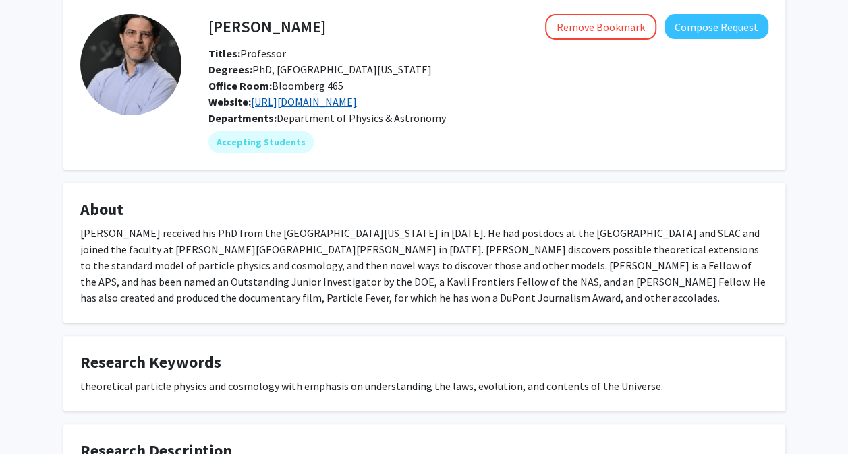
click at [348, 105] on link "https://dkaplan.pha.jhu.edu/" at bounding box center [304, 101] width 106 height 13
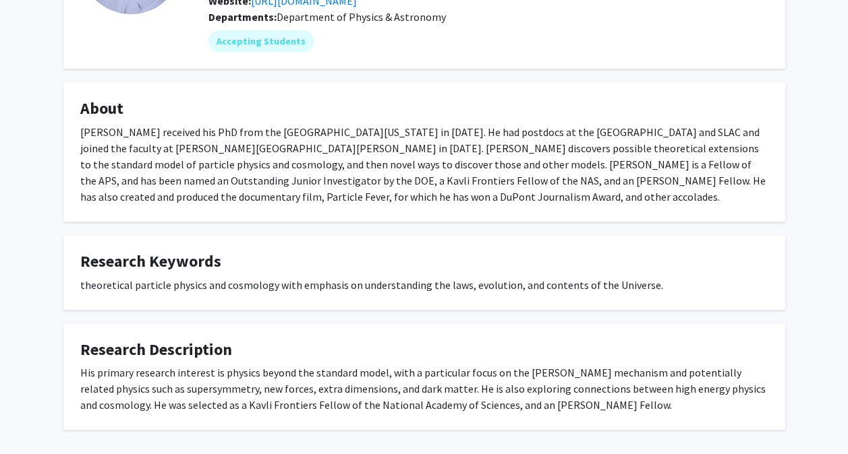
scroll to position [163, 0]
